Goal: Transaction & Acquisition: Download file/media

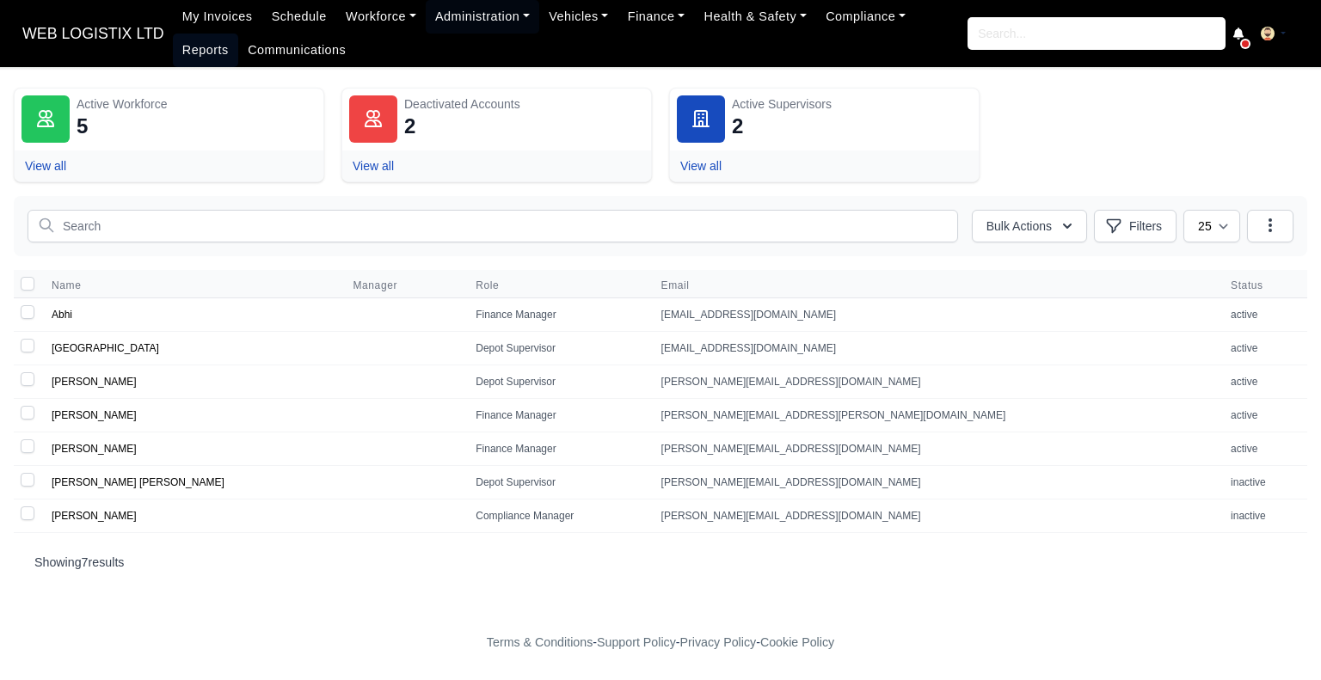
click at [238, 34] on link "Reports" at bounding box center [205, 51] width 65 height 34
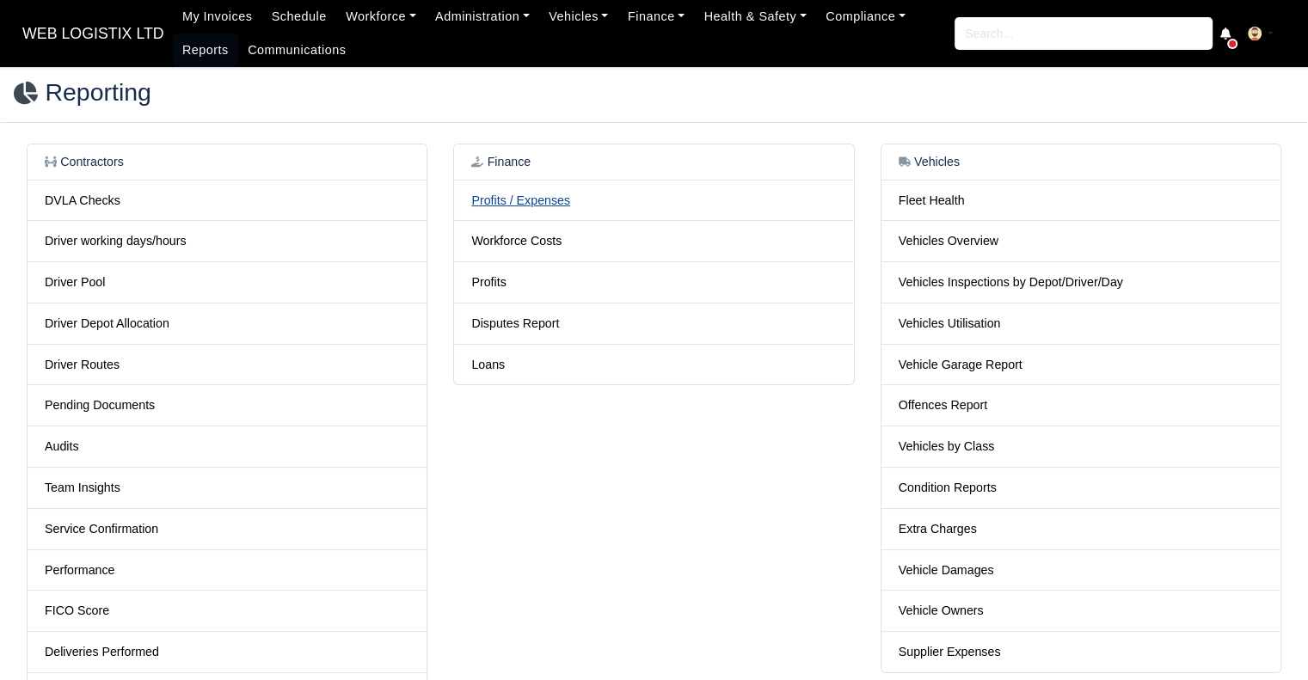
click at [513, 194] on link "Profits / Expenses" at bounding box center [520, 200] width 99 height 14
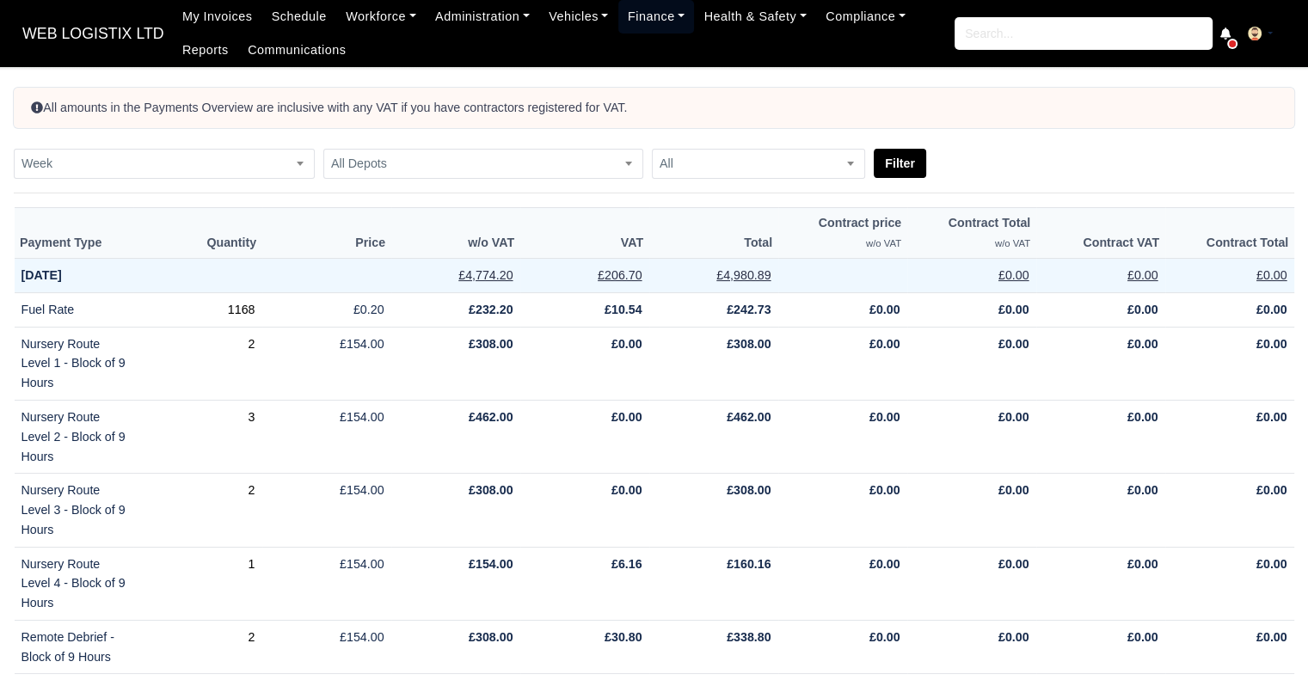
click at [647, 9] on link "Finance" at bounding box center [656, 17] width 77 height 34
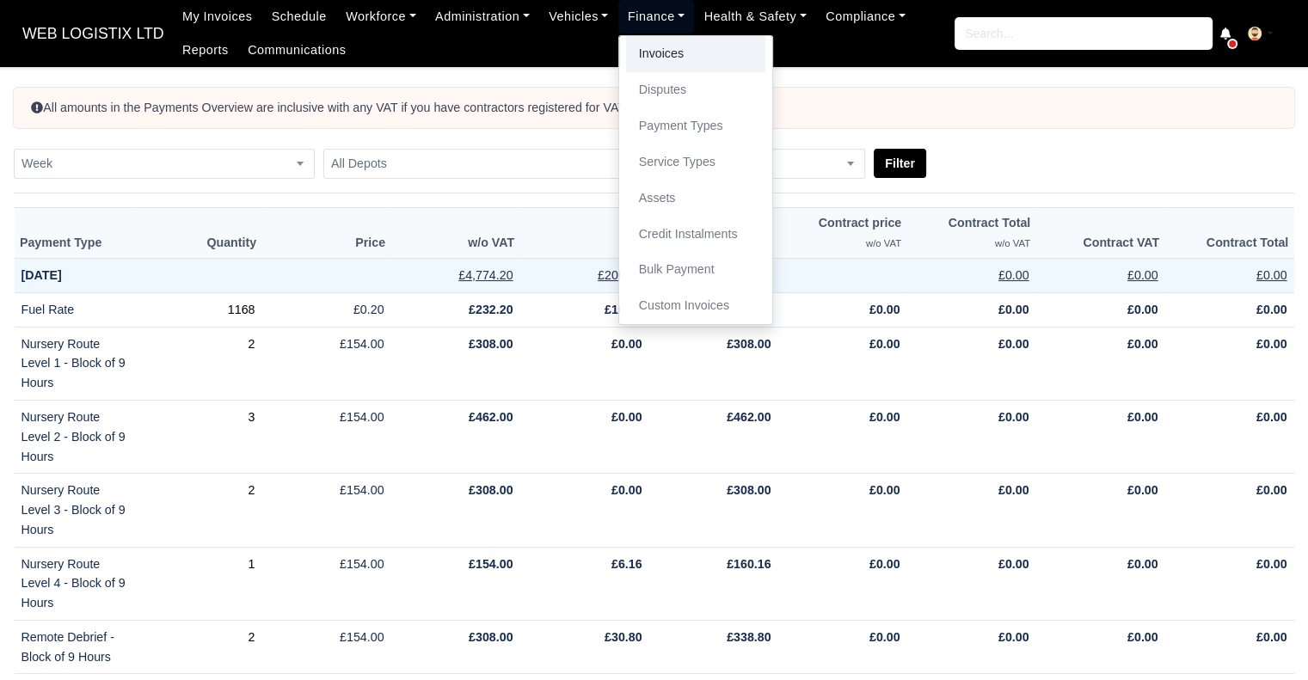
click at [647, 47] on link "Invoices" at bounding box center [695, 54] width 139 height 36
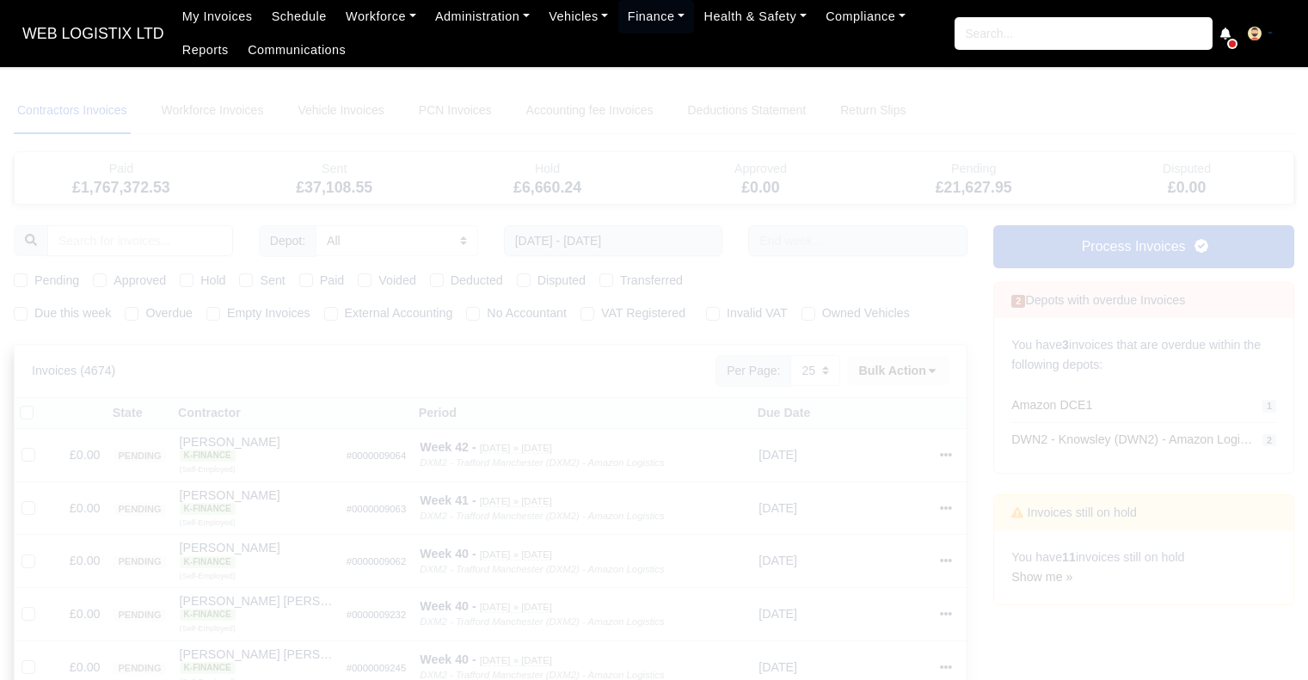
select select "25"
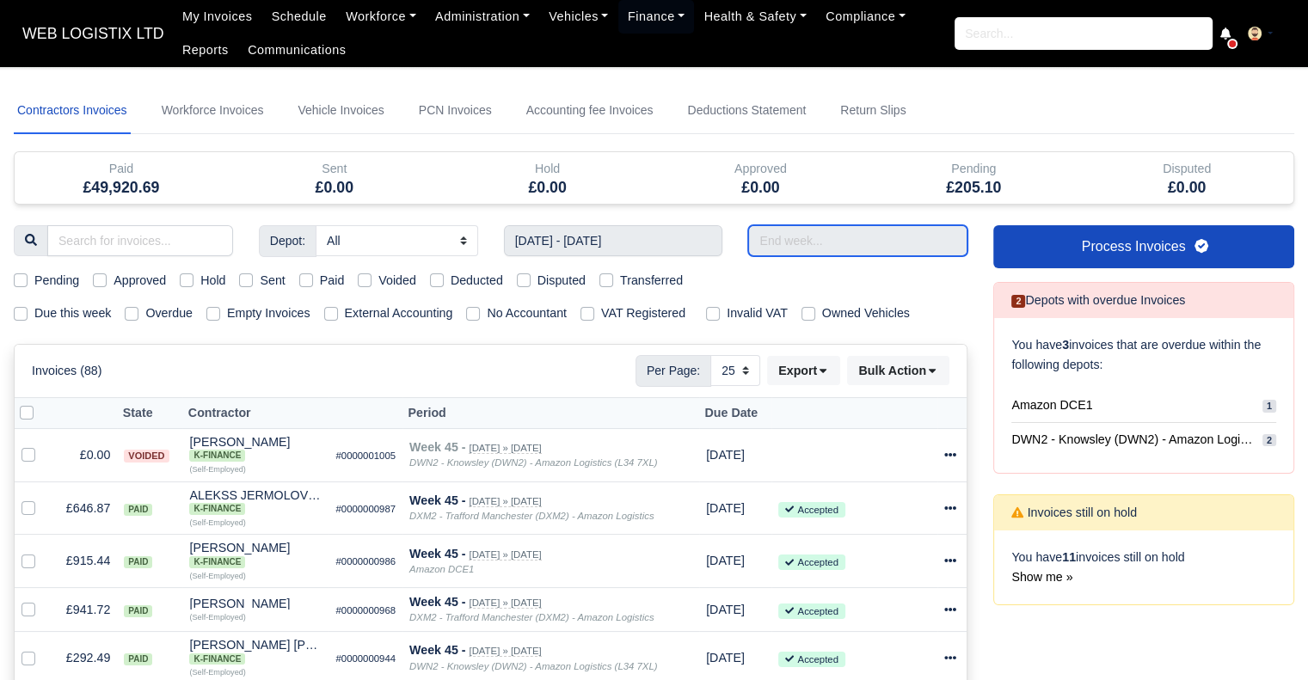
click at [821, 230] on input "text" at bounding box center [857, 240] width 219 height 31
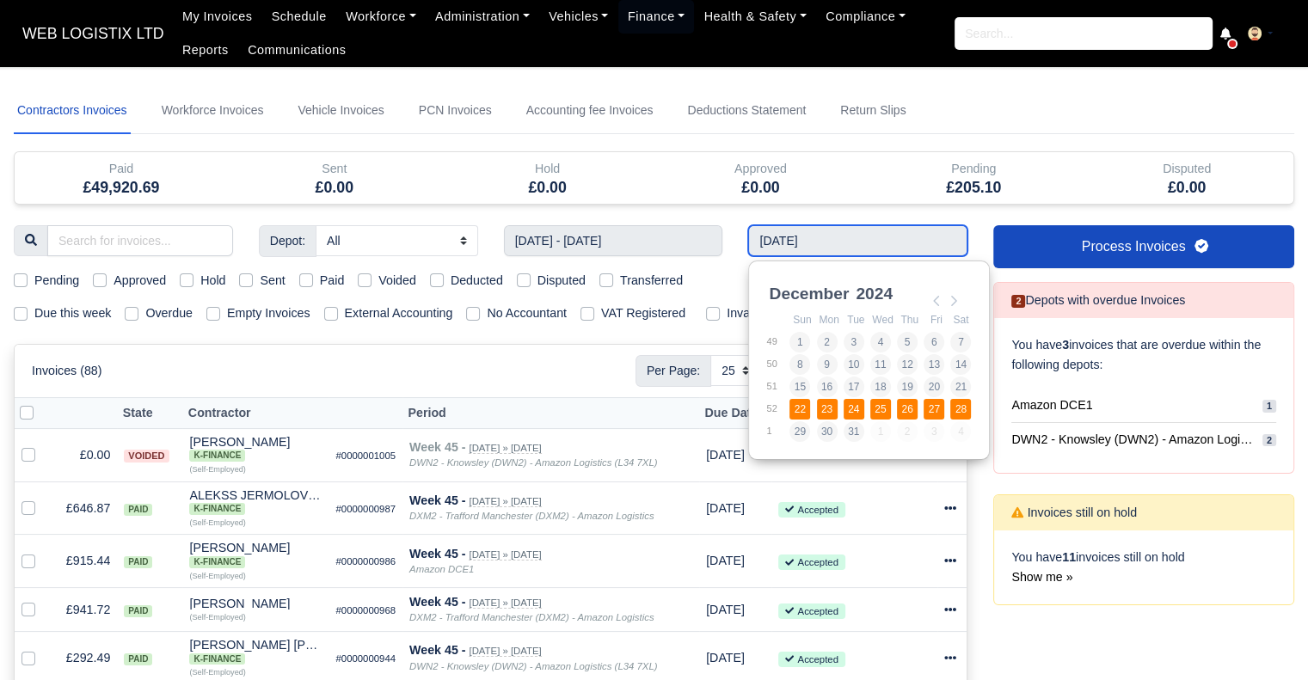
type input "22/12/2024 - 28/12/2024"
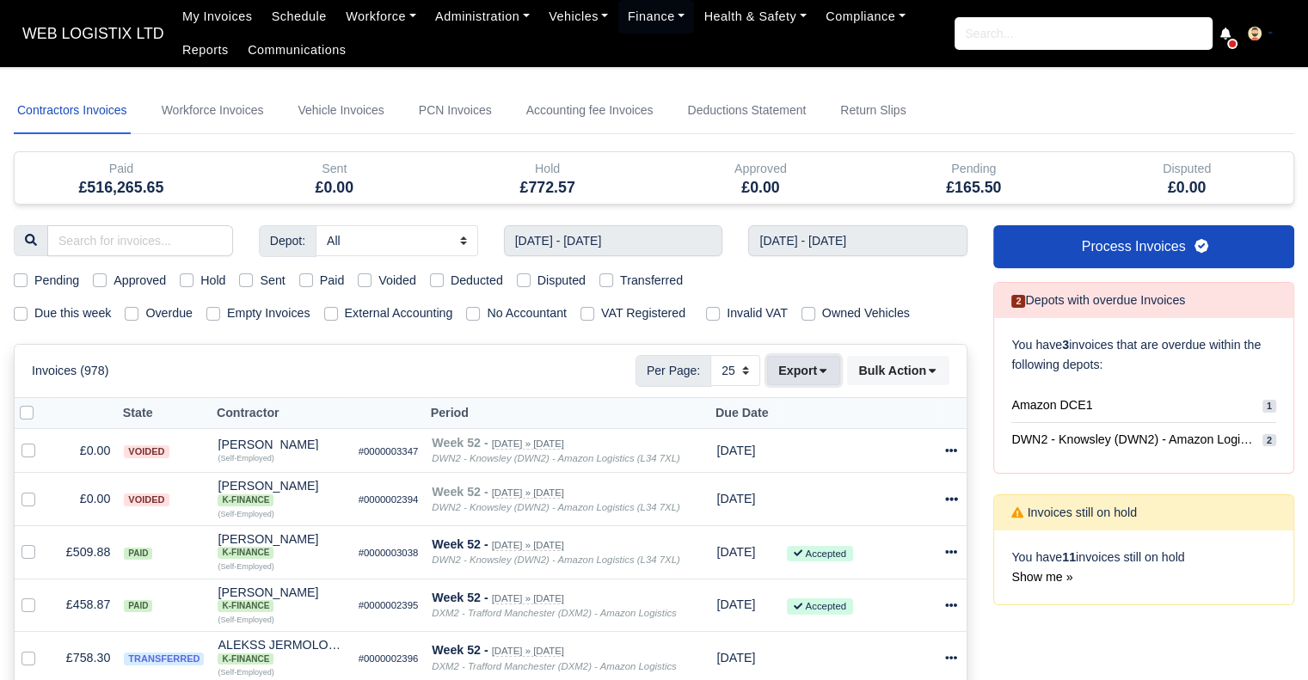
click at [802, 360] on button "Export" at bounding box center [803, 370] width 73 height 29
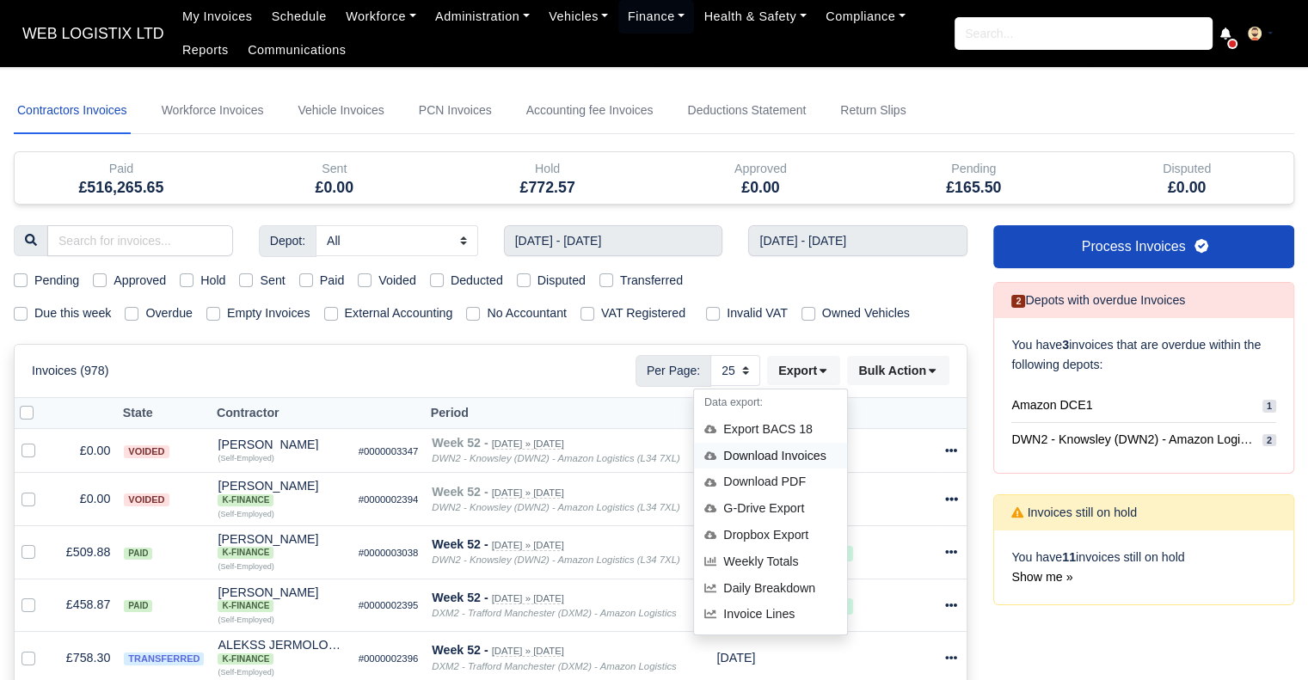
click at [789, 458] on div "Download Invoices" at bounding box center [770, 456] width 153 height 27
